Goal: Check status

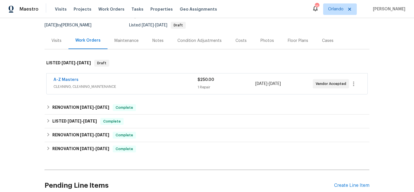
scroll to position [57, 0]
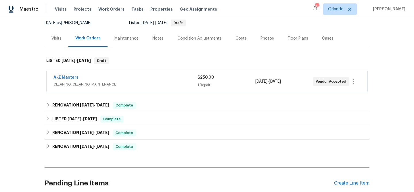
click at [133, 76] on div "A-Z Masters" at bounding box center [125, 78] width 144 height 7
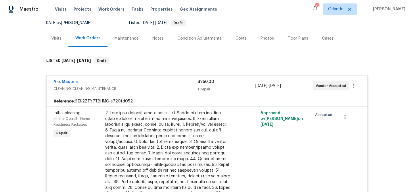
scroll to position [75, 0]
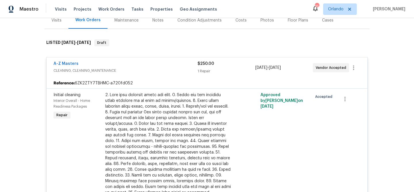
click at [64, 67] on div "A-Z Masters" at bounding box center [125, 64] width 144 height 7
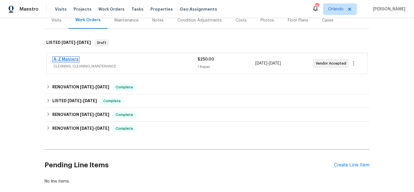
click at [66, 58] on link "A-Z Masters" at bounding box center [65, 59] width 25 height 4
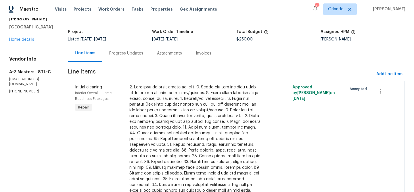
scroll to position [64, 0]
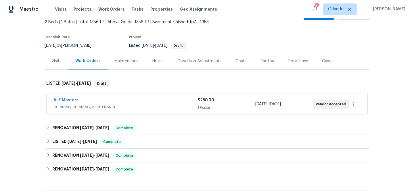
scroll to position [55, 0]
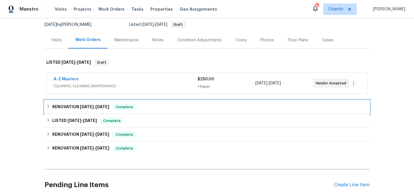
click at [92, 106] on span "[DATE]" at bounding box center [87, 107] width 14 height 4
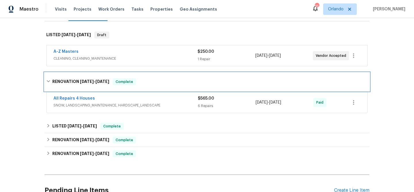
scroll to position [88, 0]
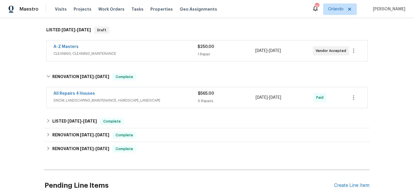
click at [125, 100] on span "SNOW, LANDSCAPING_MAINTENANCE, HARDSCAPE_LANDSCAPE" at bounding box center [125, 101] width 144 height 6
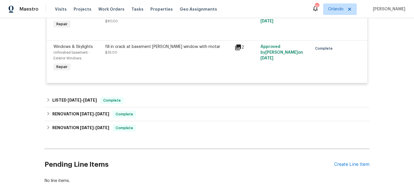
scroll to position [374, 0]
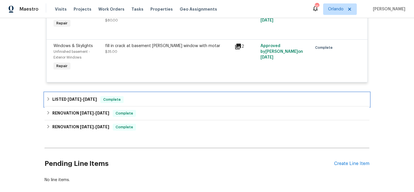
click at [130, 102] on div "LISTED [DATE] - [DATE] Complete" at bounding box center [206, 99] width 321 height 7
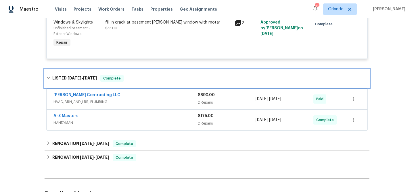
scroll to position [407, 0]
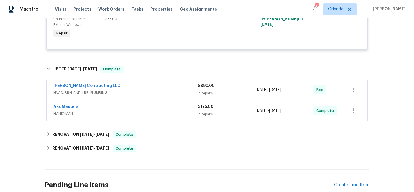
click at [132, 87] on div "[PERSON_NAME] Contracting LLC" at bounding box center [125, 86] width 144 height 7
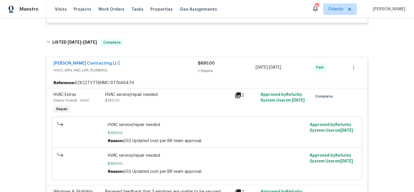
scroll to position [450, 0]
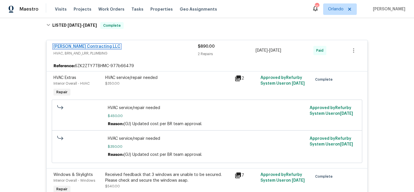
click at [79, 47] on link "[PERSON_NAME] Contracting LLC" at bounding box center [86, 47] width 67 height 4
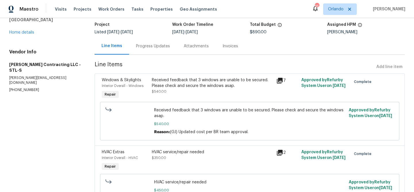
click at [144, 49] on div "Progress Updates" at bounding box center [153, 46] width 48 height 17
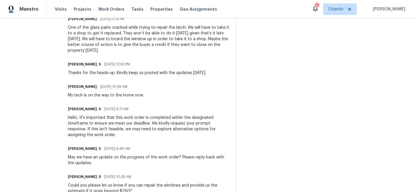
scroll to position [765, 0]
